Goal: Navigation & Orientation: Find specific page/section

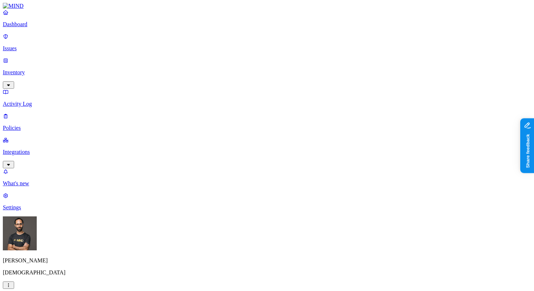
click at [49, 69] on p "Inventory" at bounding box center [267, 72] width 529 height 6
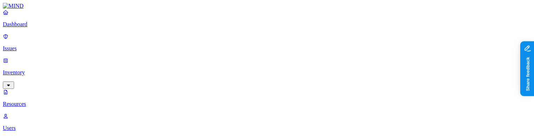
click at [36, 45] on p "Issues" at bounding box center [267, 48] width 529 height 6
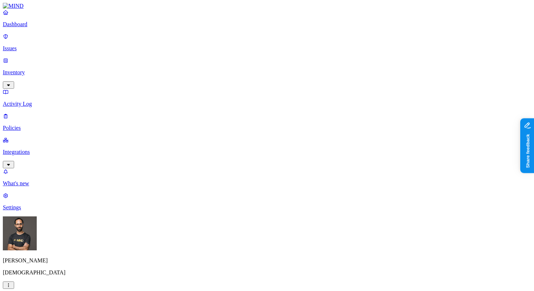
click at [48, 60] on link "Inventory" at bounding box center [267, 72] width 529 height 30
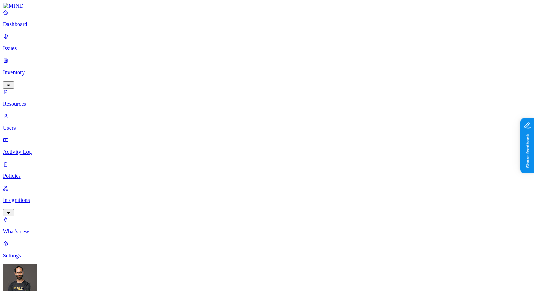
click at [37, 125] on p "Users" at bounding box center [267, 128] width 529 height 6
click at [46, 101] on p "Resources" at bounding box center [267, 104] width 529 height 6
click at [17, 28] on p "Dashboard" at bounding box center [267, 24] width 529 height 6
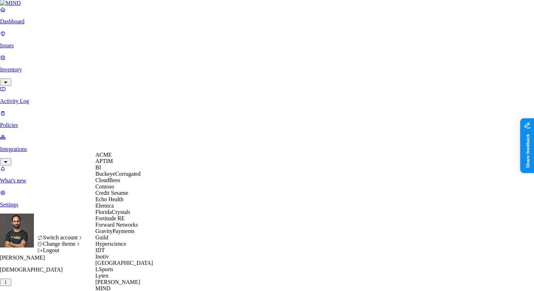
click at [121, 164] on div "APTIM" at bounding box center [129, 161] width 69 height 6
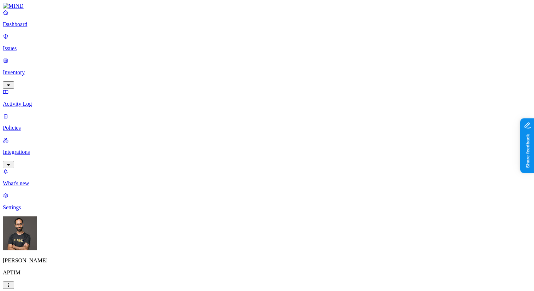
click at [46, 69] on p "Inventory" at bounding box center [267, 72] width 529 height 6
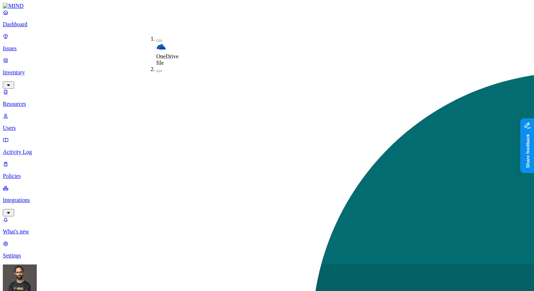
click at [157, 42] on img at bounding box center [162, 47] width 10 height 10
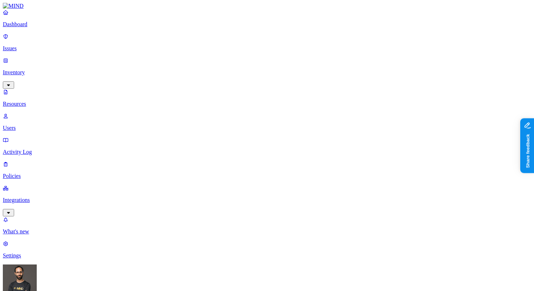
click at [47, 45] on p "Issues" at bounding box center [267, 48] width 529 height 6
